Goal: Check status: Check status

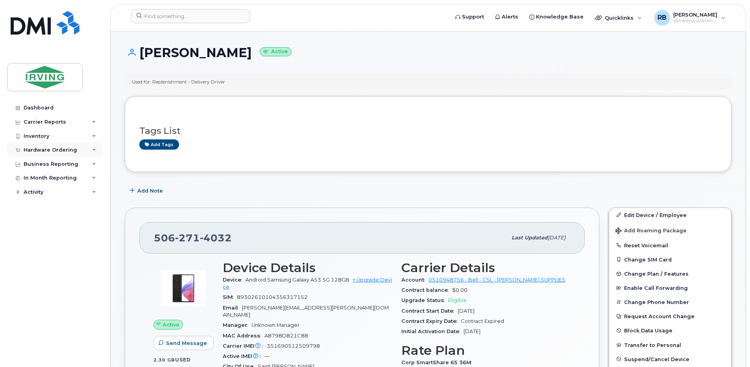
click at [48, 153] on div "Hardware Ordering" at bounding box center [51, 150] width 54 height 6
click at [39, 180] on div "Orders" at bounding box center [36, 179] width 19 height 7
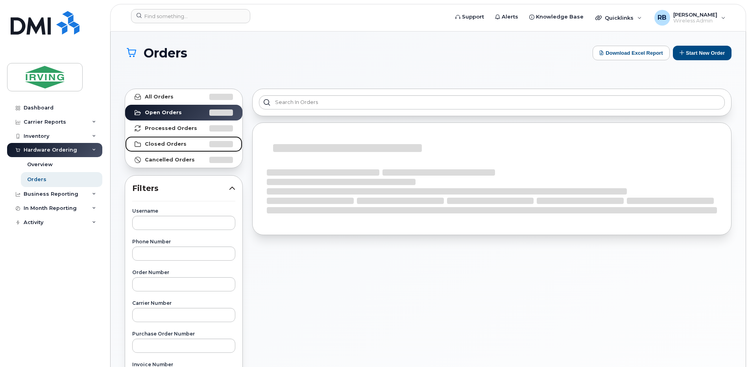
click at [155, 145] on strong "Closed Orders" at bounding box center [166, 144] width 42 height 6
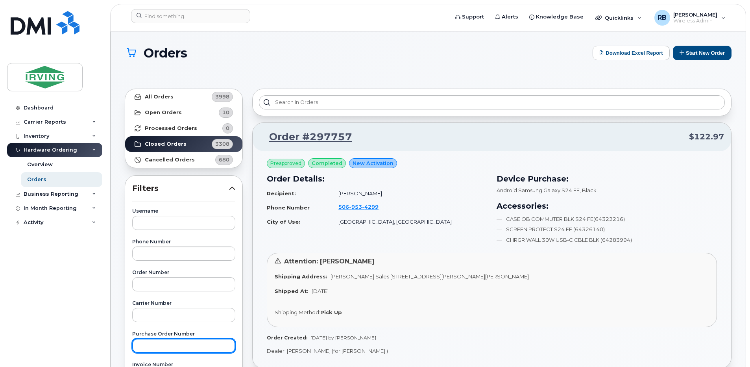
click at [156, 347] on input "text" at bounding box center [183, 345] width 103 height 14
paste input "3133432"
type input "3133432"
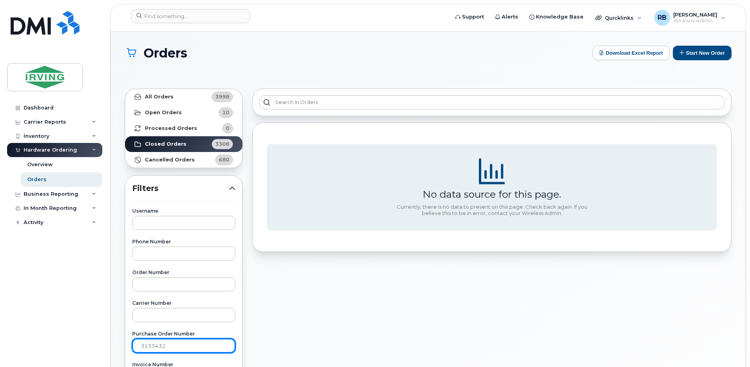
click at [165, 346] on input "3133432" at bounding box center [183, 345] width 103 height 14
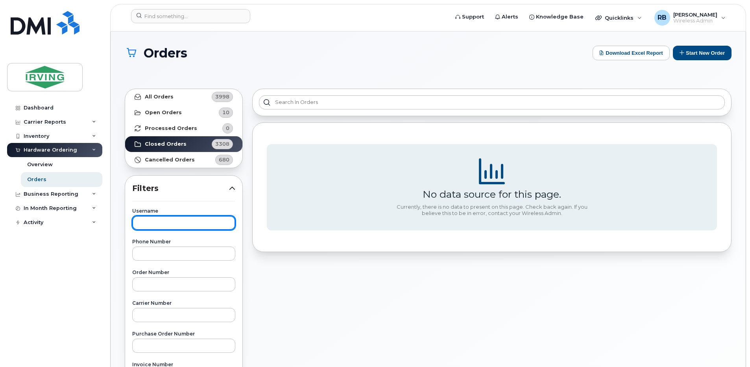
click at [170, 219] on input "text" at bounding box center [183, 223] width 103 height 14
type input "h"
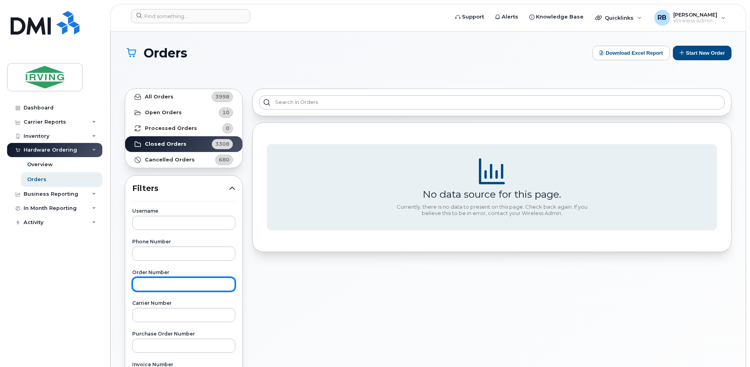
click at [145, 286] on input "text" at bounding box center [183, 284] width 103 height 14
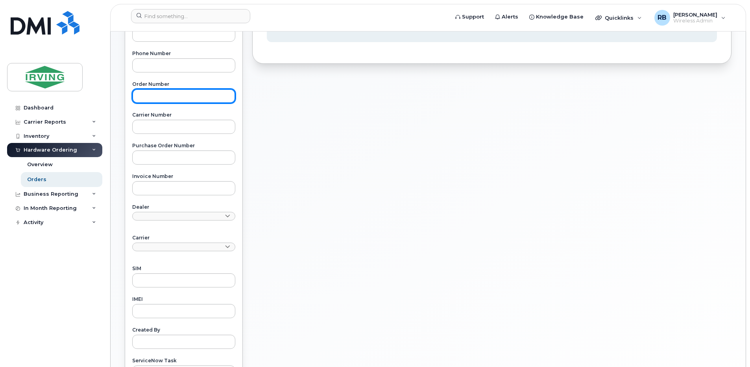
scroll to position [210, 0]
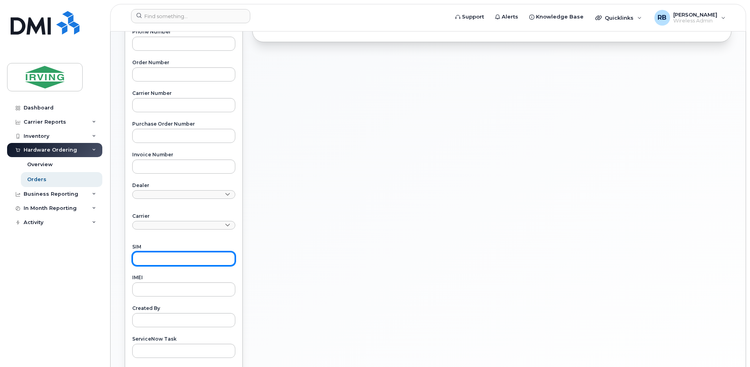
click at [150, 259] on input "text" at bounding box center [183, 258] width 103 height 14
paste input "89302610207420546928"
type input "89302610207420546928"
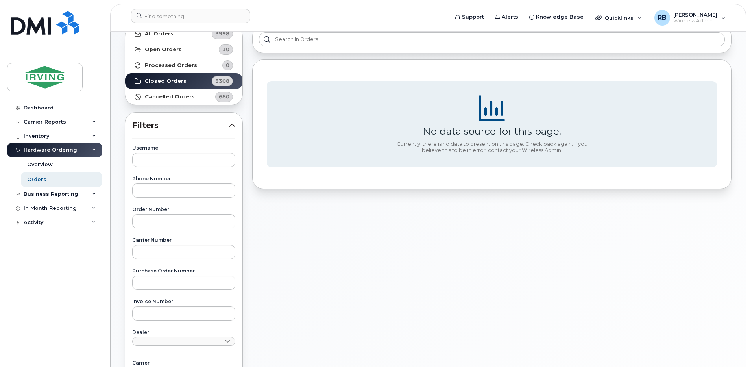
scroll to position [0, 0]
